Goal: Find specific page/section

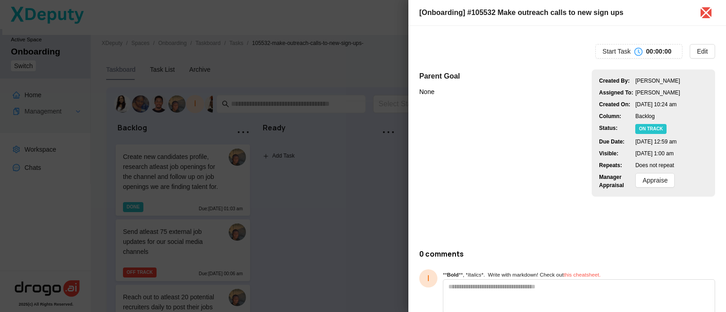
click at [385, 122] on div at bounding box center [363, 156] width 726 height 312
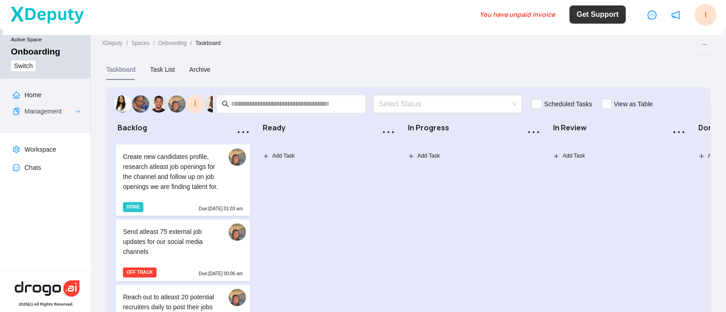
click at [591, 20] on span "Get Support" at bounding box center [598, 14] width 42 height 11
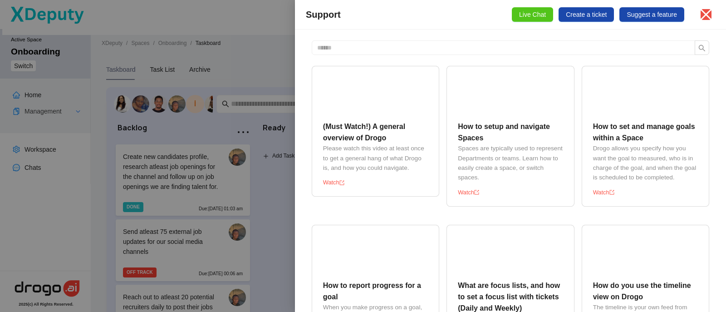
click at [263, 69] on div at bounding box center [363, 156] width 726 height 312
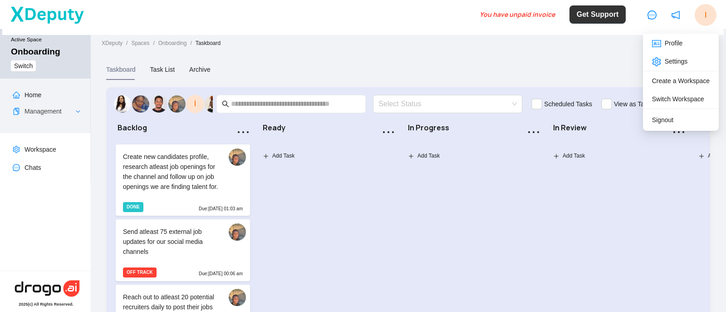
click at [704, 10] on span "I" at bounding box center [706, 15] width 22 height 22
click at [714, 20] on span "I" at bounding box center [706, 15] width 22 height 22
click at [552, 108] on div "Backlog Create new candidates profile, research atleast job openings for the ch…" at bounding box center [408, 246] width 605 height 289
